Goal: Find specific page/section: Find specific page/section

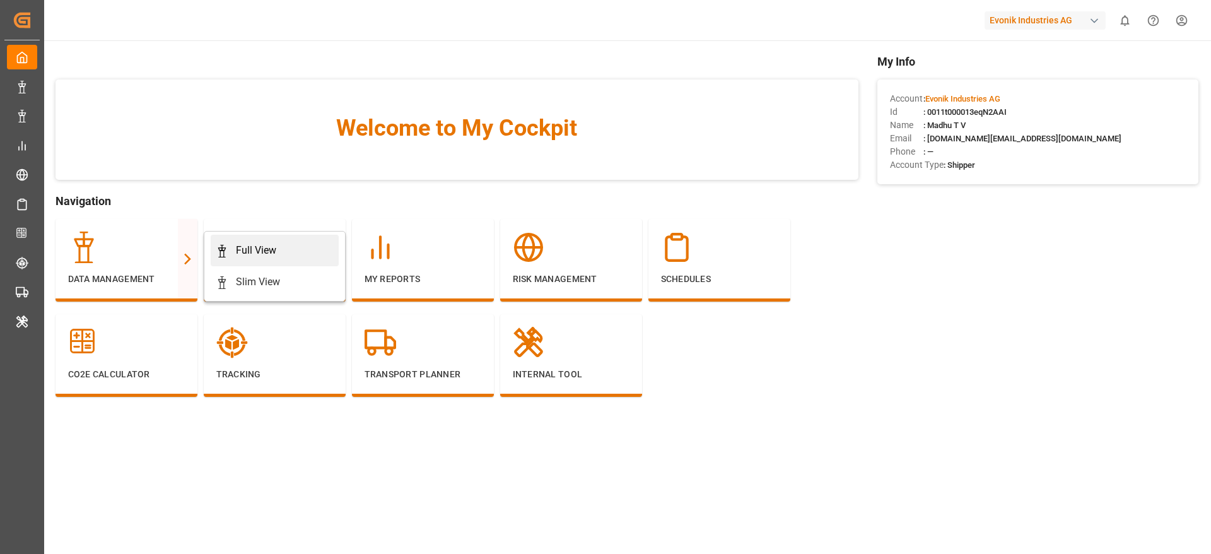
click at [260, 249] on div "Full View" at bounding box center [256, 250] width 40 height 15
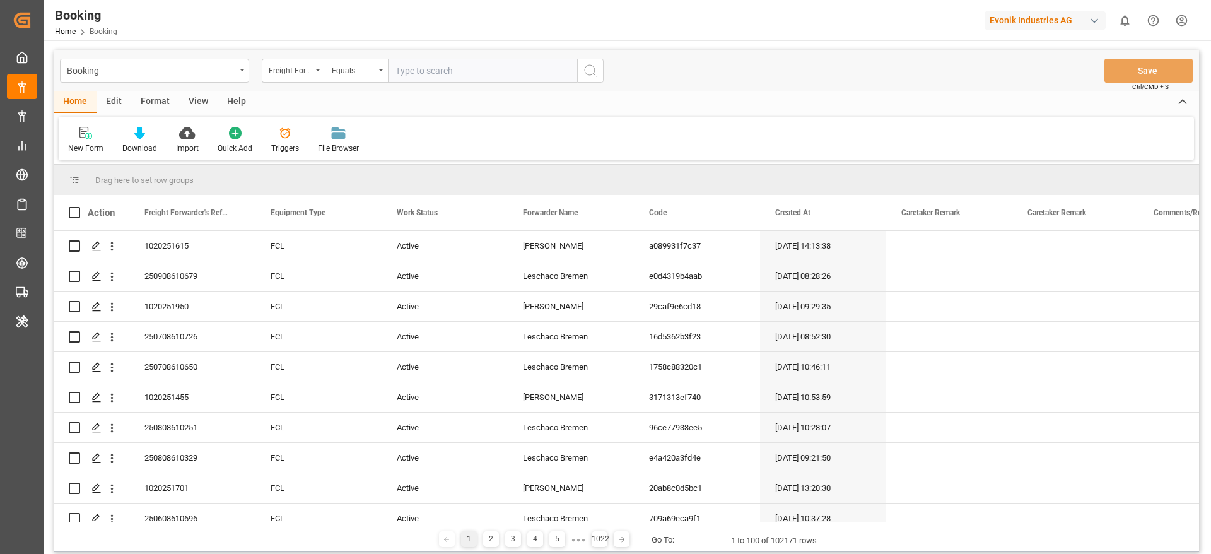
click at [1049, 18] on div "Evonik Industries AG" at bounding box center [1045, 20] width 121 height 18
type input "pocht"
click at [1015, 80] on span "Pochteca" at bounding box center [1005, 79] width 53 height 13
